Goal: Entertainment & Leisure: Consume media (video, audio)

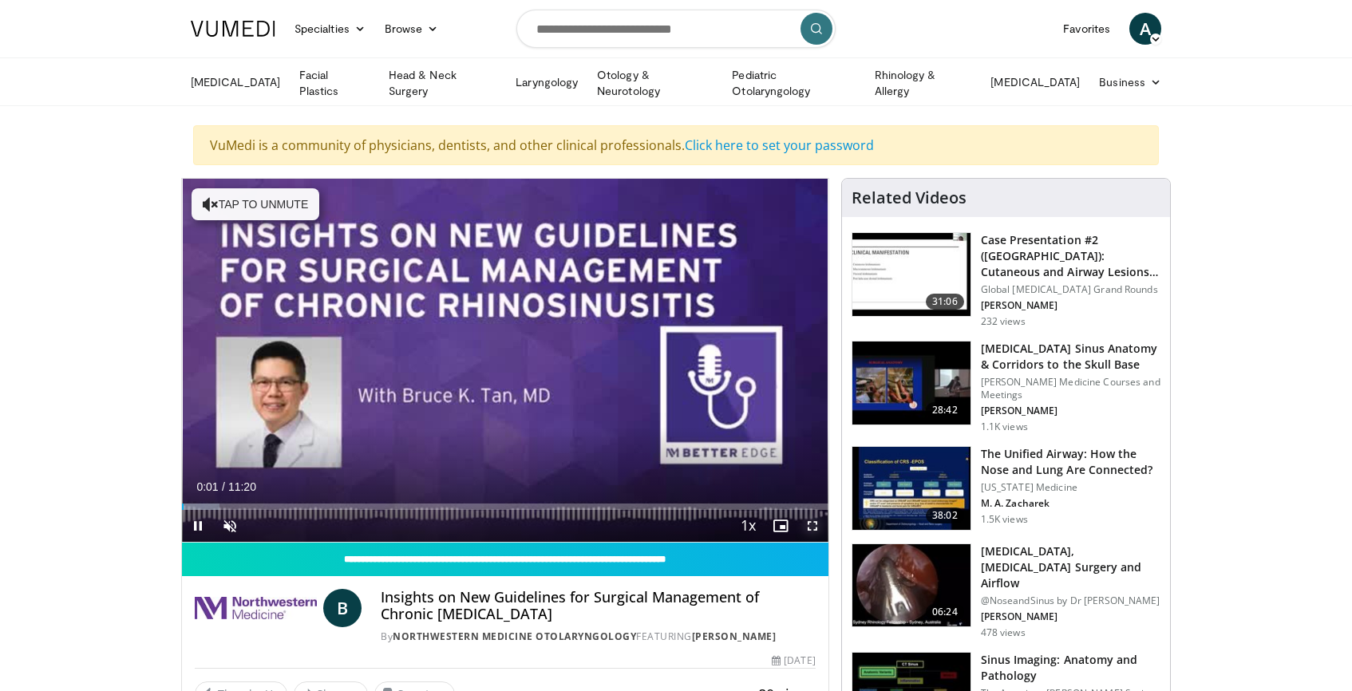
click at [808, 525] on span "Video Player" at bounding box center [813, 526] width 32 height 32
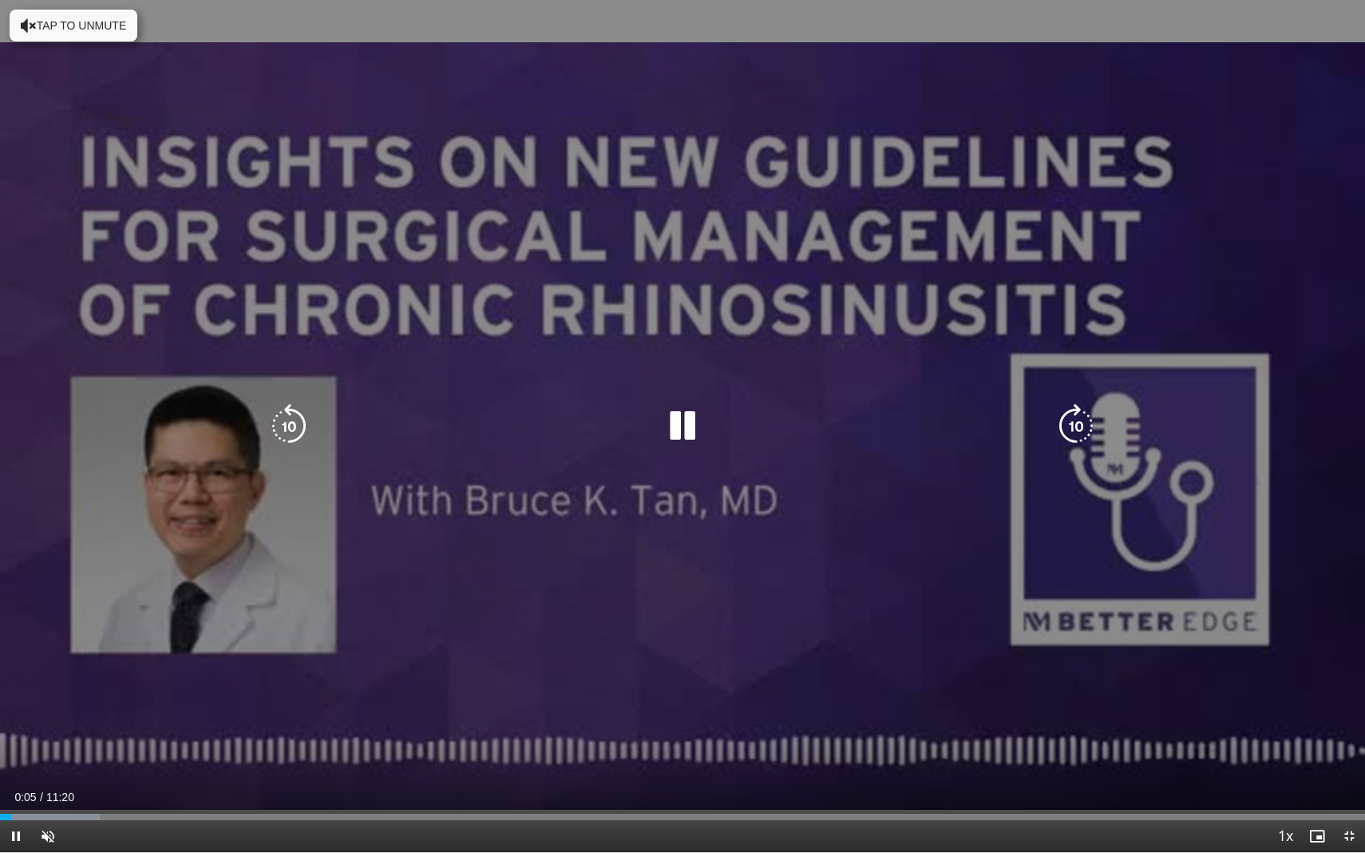
click at [53, 14] on button "Tap to unmute" at bounding box center [74, 26] width 128 height 32
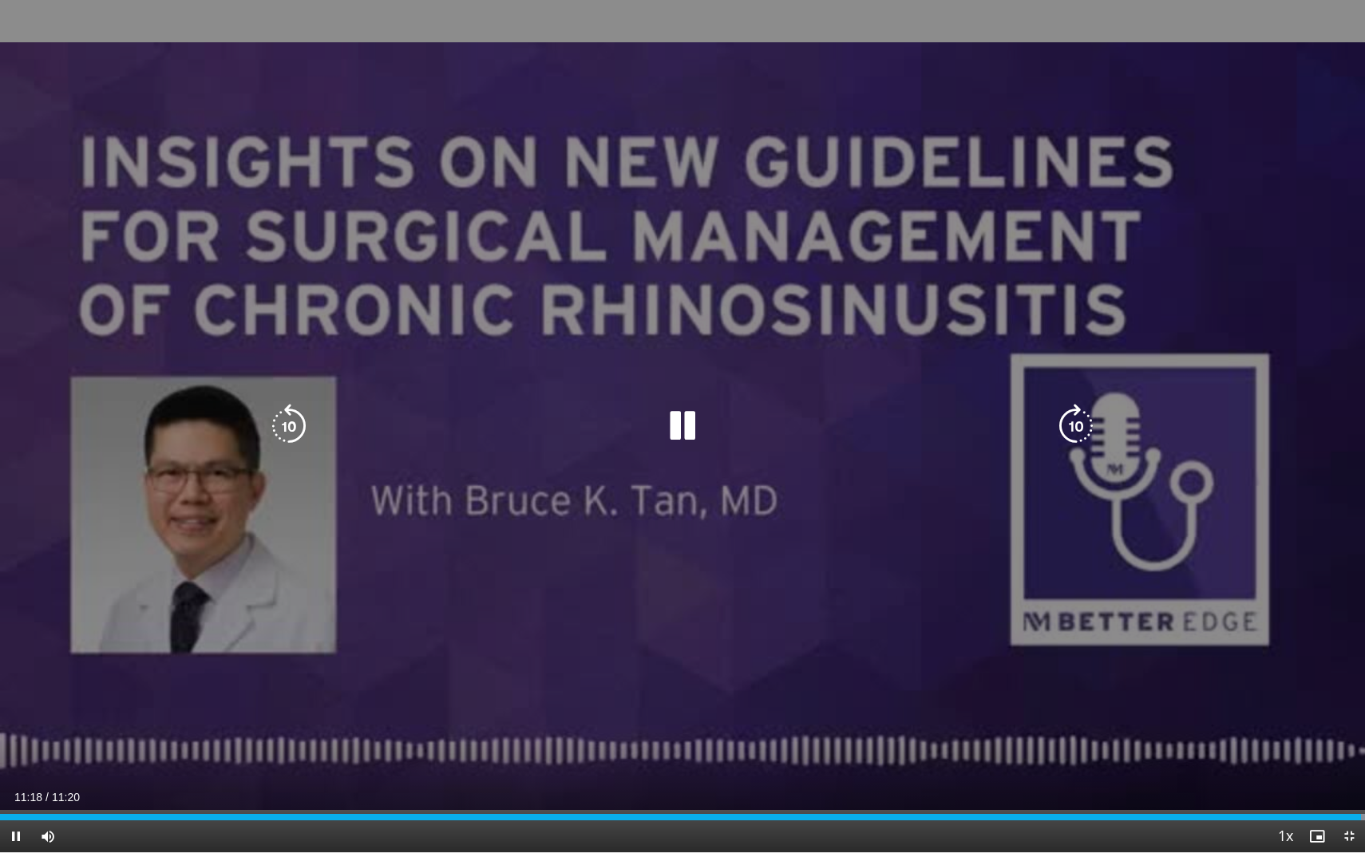
click at [694, 427] on icon "Video Player" at bounding box center [682, 426] width 45 height 45
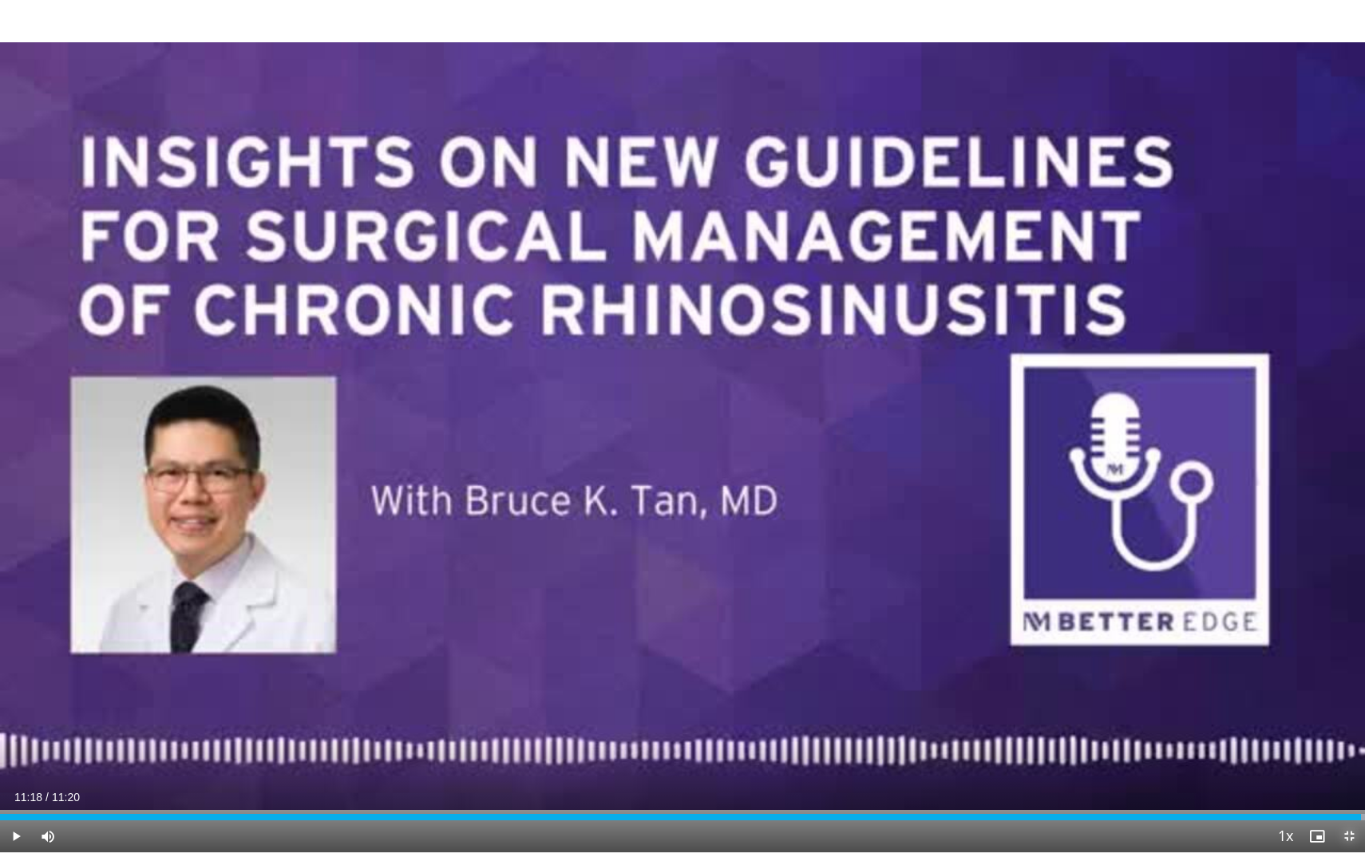
click at [1348, 691] on span "Video Player" at bounding box center [1349, 837] width 32 height 32
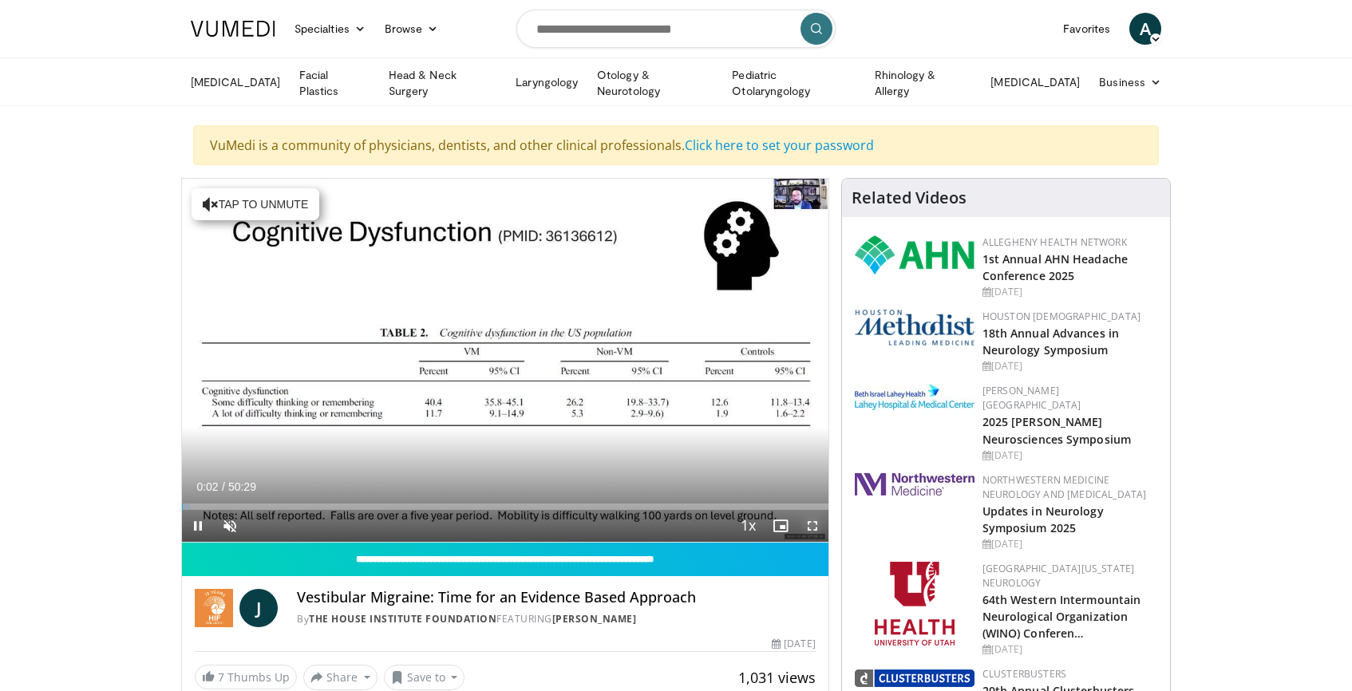
click at [818, 525] on span "Video Player" at bounding box center [813, 526] width 32 height 32
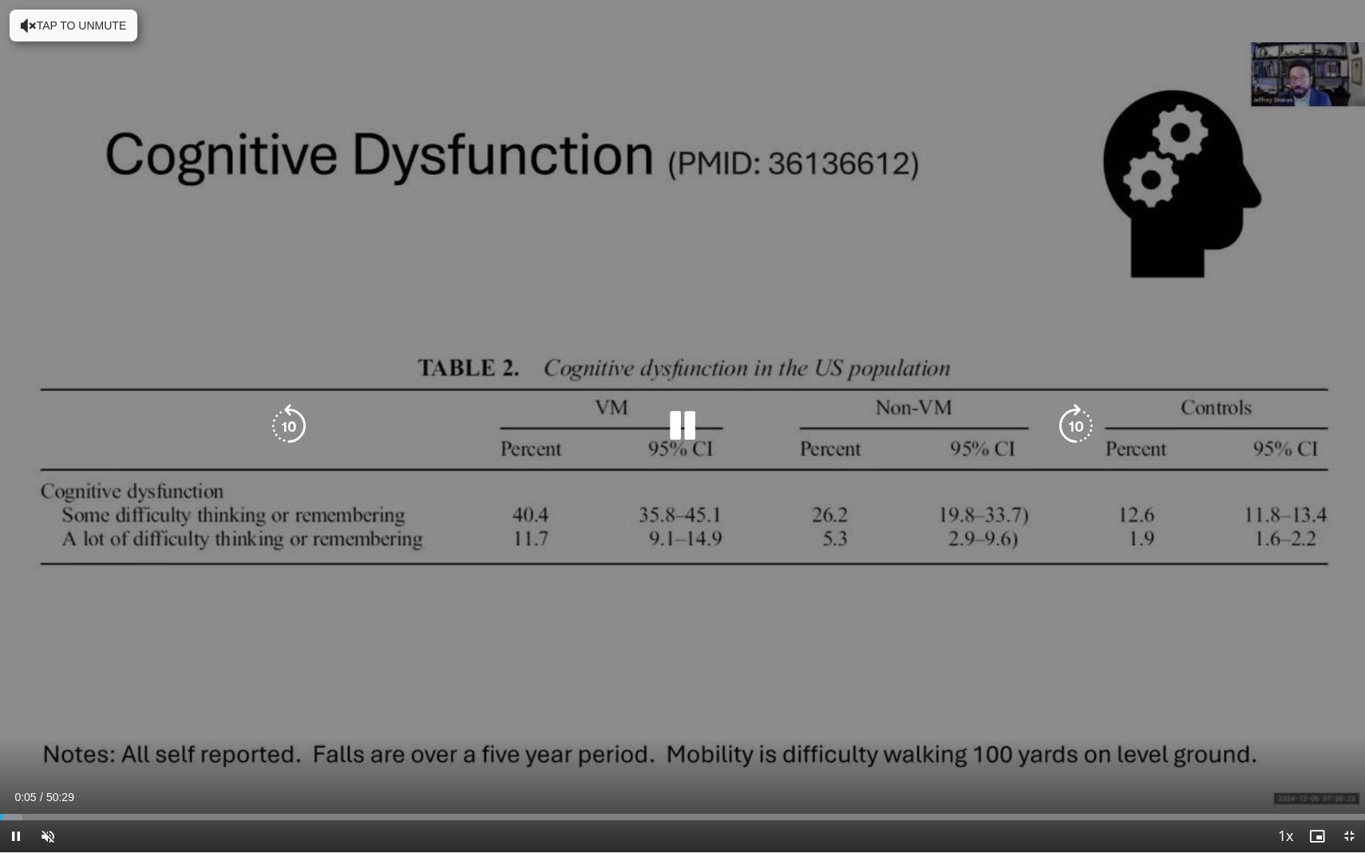
click at [54, 24] on button "Tap to unmute" at bounding box center [74, 26] width 128 height 32
click at [280, 430] on icon "Video Player" at bounding box center [289, 426] width 45 height 45
drag, startPoint x: 1262, startPoint y: 85, endPoint x: 1253, endPoint y: 326, distance: 240.5
click at [1251, 327] on div "10 seconds Tap to unmute" at bounding box center [682, 426] width 1365 height 853
drag, startPoint x: 1304, startPoint y: 82, endPoint x: 1308, endPoint y: 770, distance: 688.2
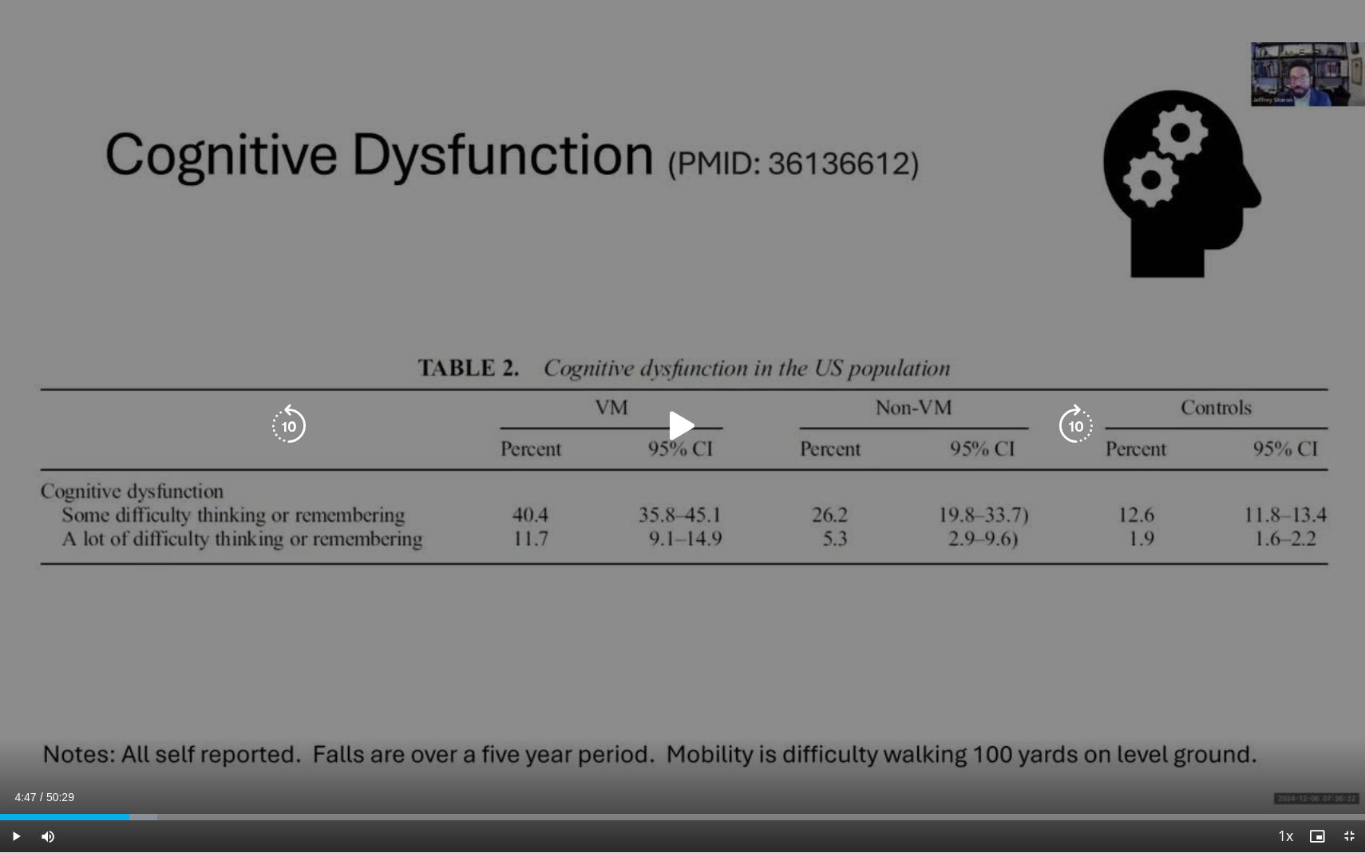
click at [1308, 691] on div "10 seconds Tap to unmute" at bounding box center [682, 426] width 1365 height 853
drag, startPoint x: 1320, startPoint y: 734, endPoint x: 1272, endPoint y: 90, distance: 645.2
click at [1273, 92] on div "10 seconds Tap to unmute" at bounding box center [682, 426] width 1365 height 853
click at [676, 431] on icon "Video Player" at bounding box center [682, 426] width 45 height 45
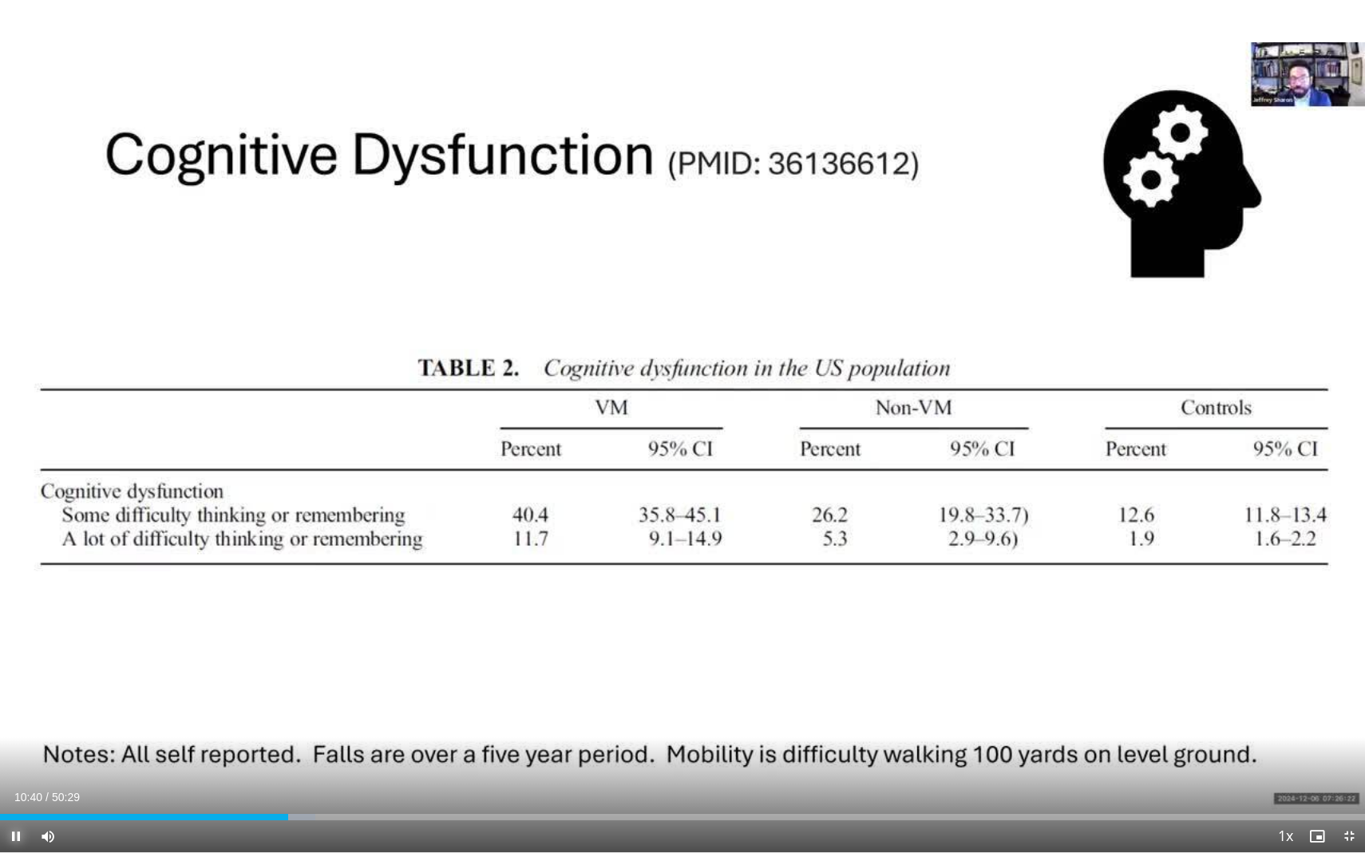
click at [14, 691] on span "Video Player" at bounding box center [16, 837] width 32 height 32
